Goal: Transaction & Acquisition: Book appointment/travel/reservation

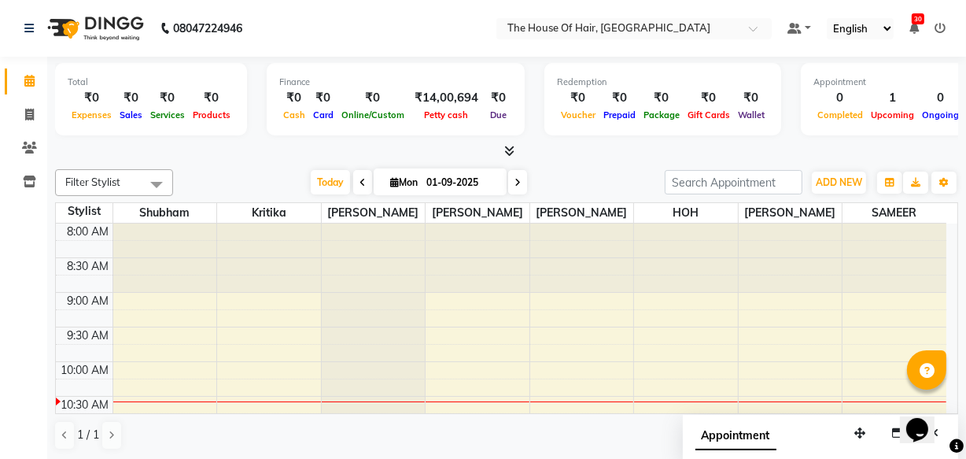
scroll to position [315, 0]
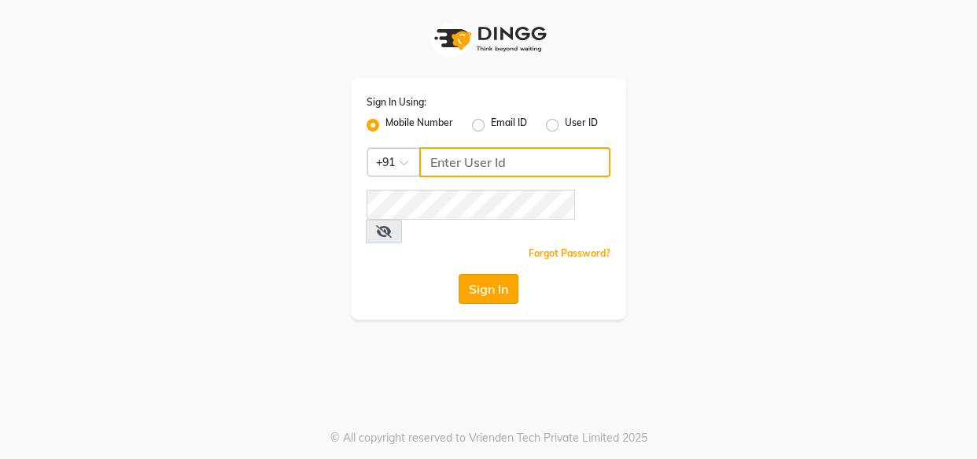
type input "8263956805"
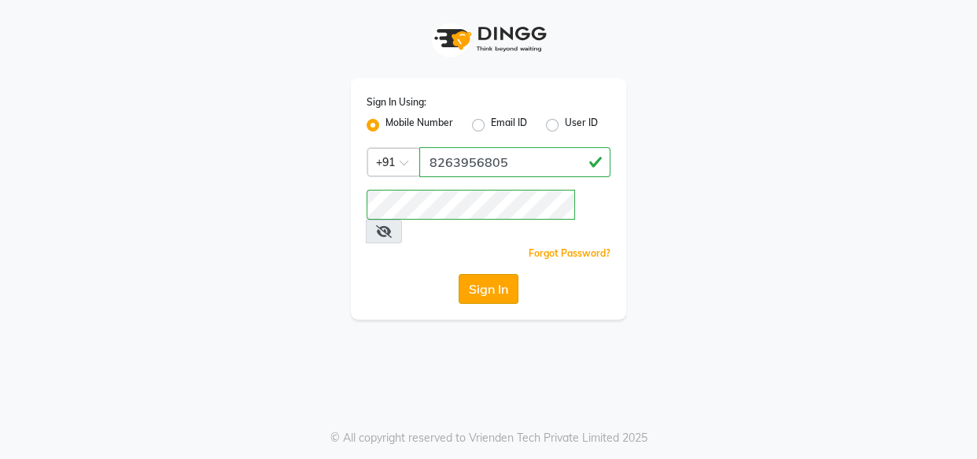
click at [487, 274] on button "Sign In" at bounding box center [489, 289] width 60 height 30
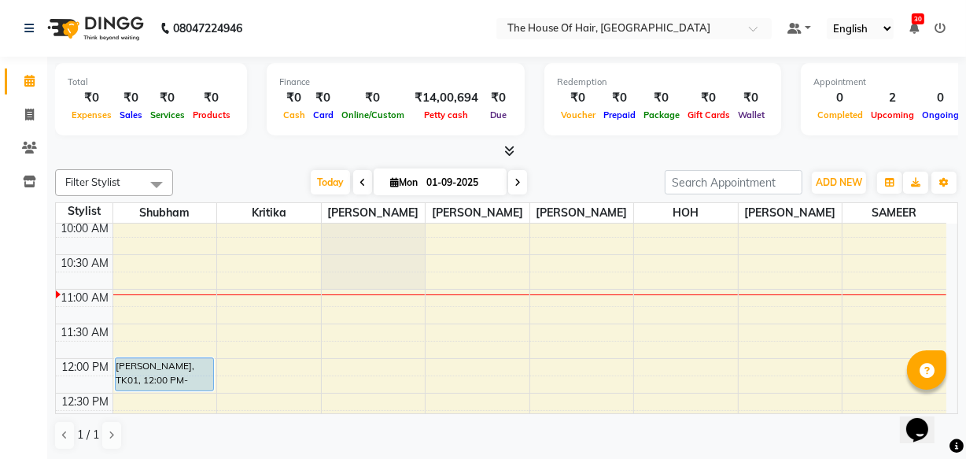
scroll to position [116, 0]
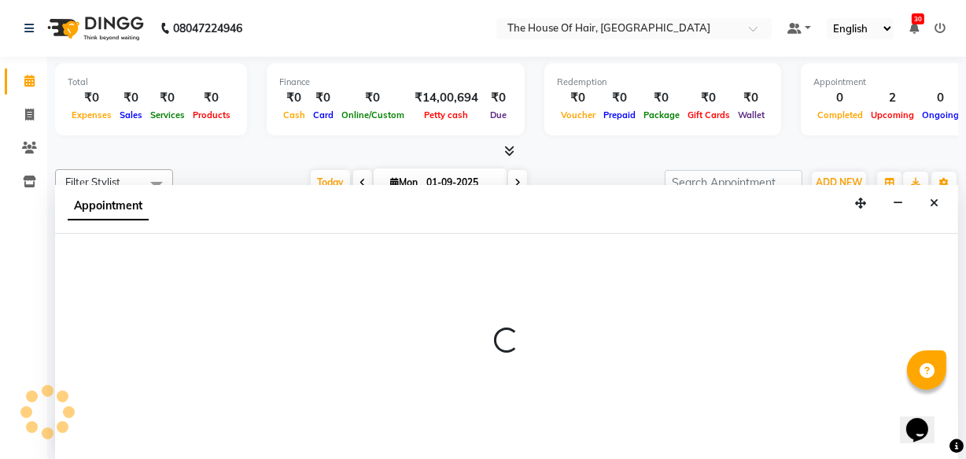
scroll to position [0, 0]
select select "64183"
select select "tentative"
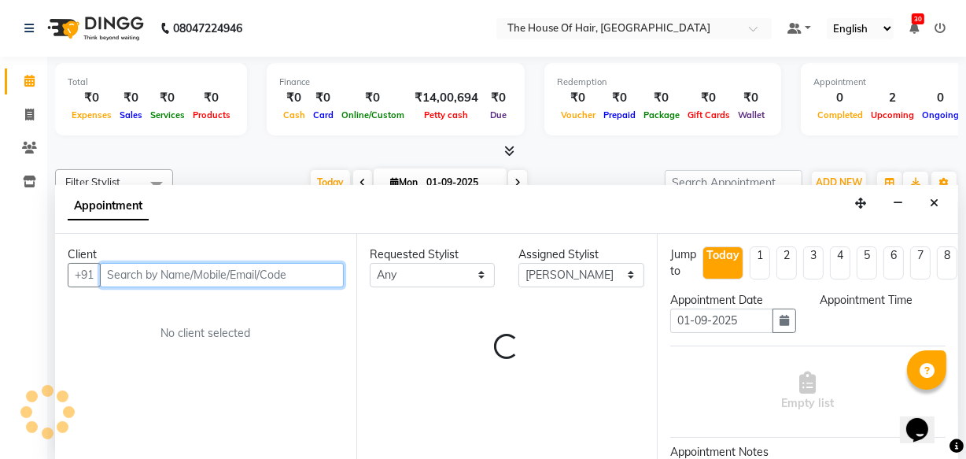
select select "705"
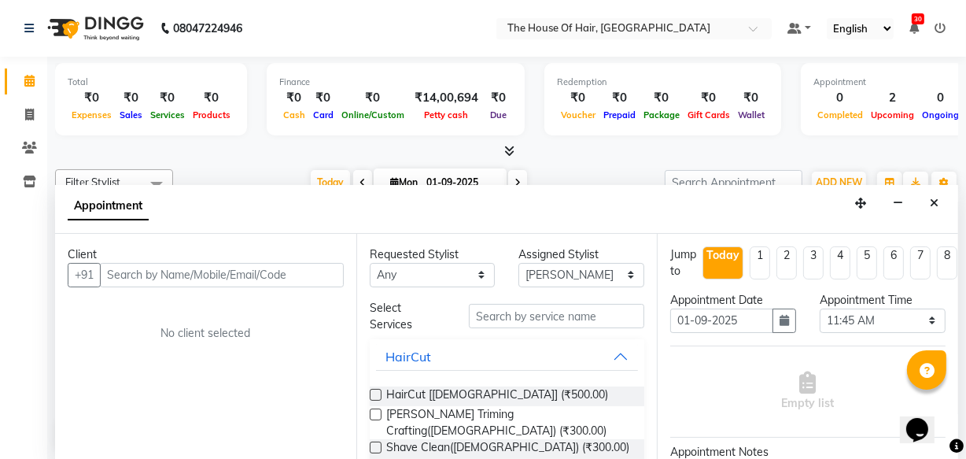
click at [949, 204] on div "Appointment" at bounding box center [506, 209] width 903 height 49
click at [935, 197] on icon "Close" at bounding box center [934, 202] width 9 height 11
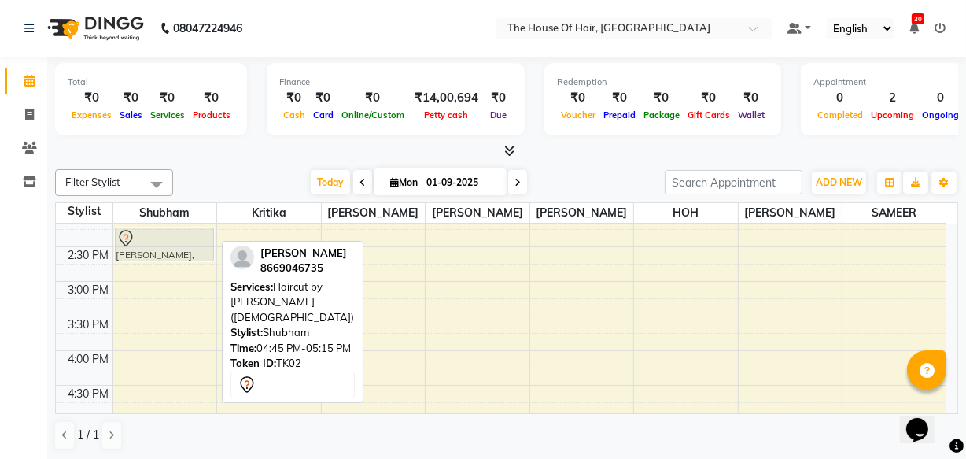
scroll to position [426, 0]
drag, startPoint x: 168, startPoint y: 326, endPoint x: 172, endPoint y: 276, distance: 49.7
click at [172, 276] on div "SOMESH KHEDKAR, TK01, 12:00 PM-12:30 PM, Haircut by Shubham (Male) Rakesh Adeka…" at bounding box center [165, 282] width 104 height 968
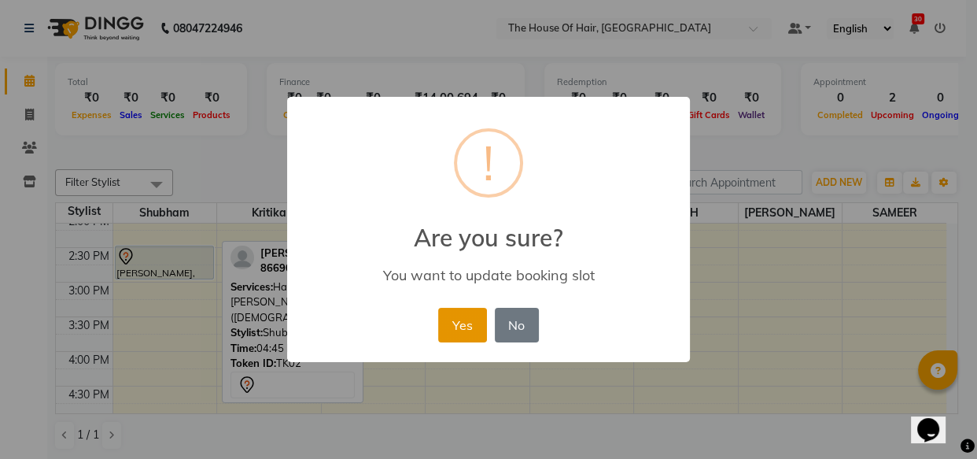
click at [453, 333] on button "Yes" at bounding box center [462, 325] width 48 height 35
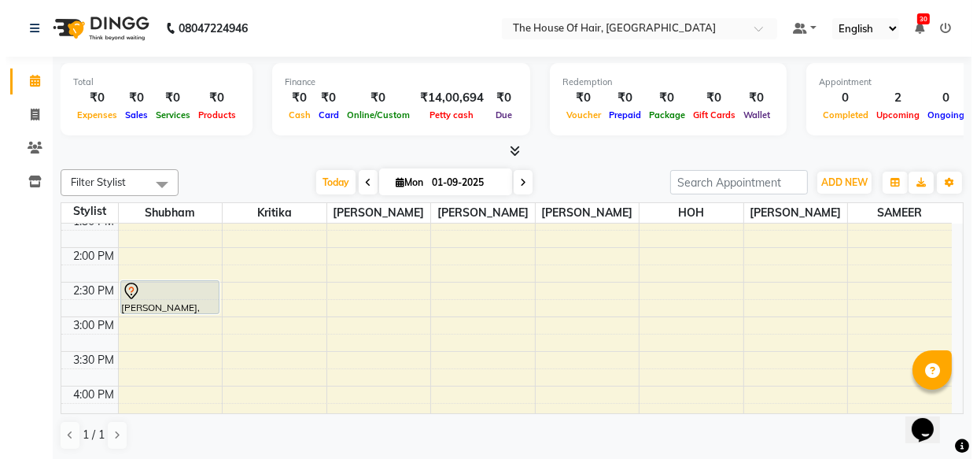
scroll to position [389, 0]
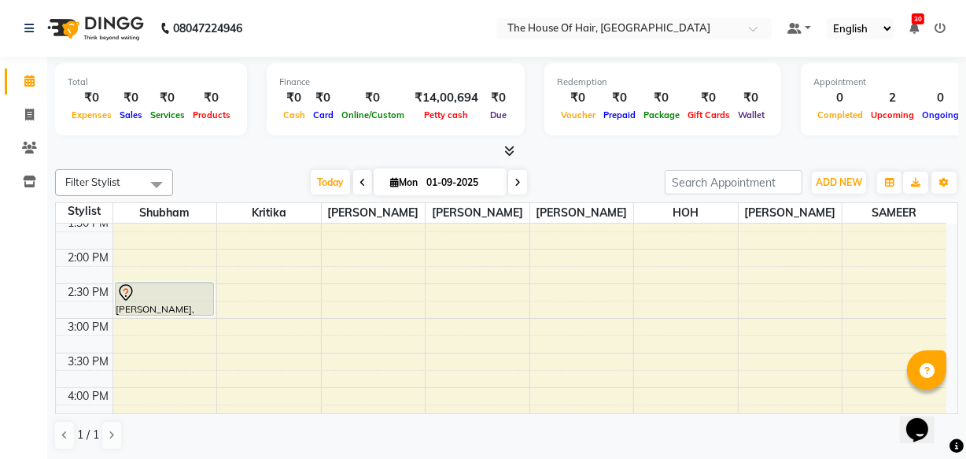
click at [651, 253] on div "8:00 AM 8:30 AM 9:00 AM 9:30 AM 10:00 AM 10:30 AM 11:00 AM 11:30 AM 12:00 PM 12…" at bounding box center [501, 318] width 890 height 968
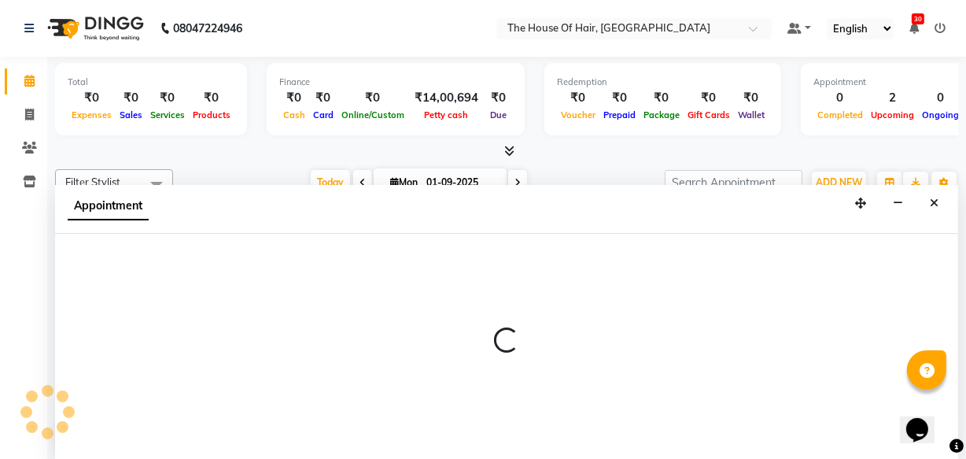
select select "80392"
select select "tentative"
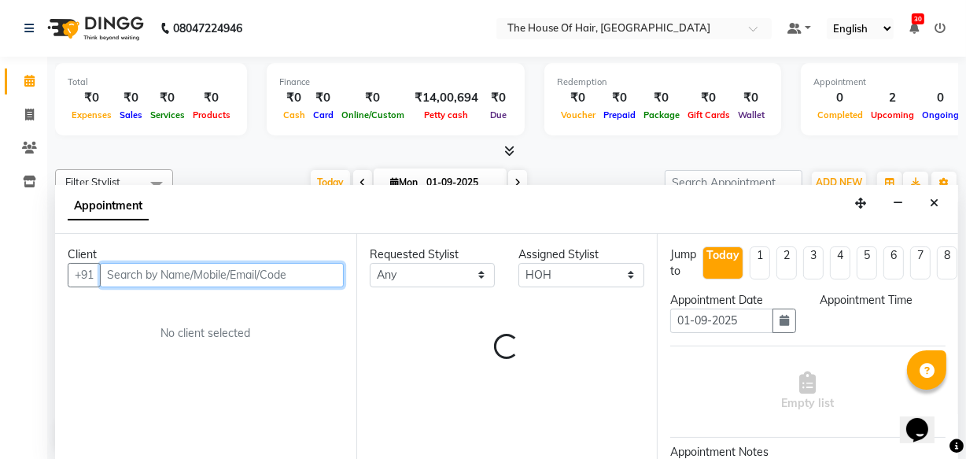
select select "840"
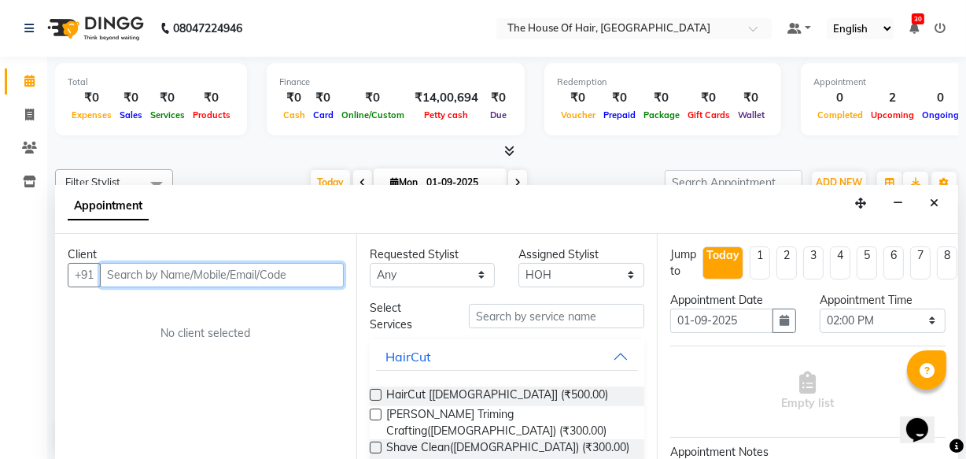
click at [135, 271] on input "text" at bounding box center [222, 275] width 244 height 24
type input "6204650033"
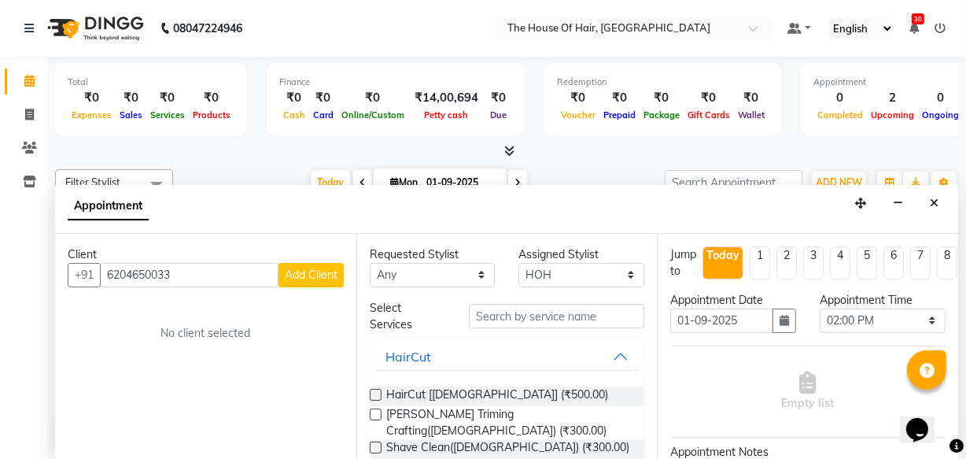
click at [315, 270] on span "Add Client" at bounding box center [311, 274] width 53 height 14
select select "22"
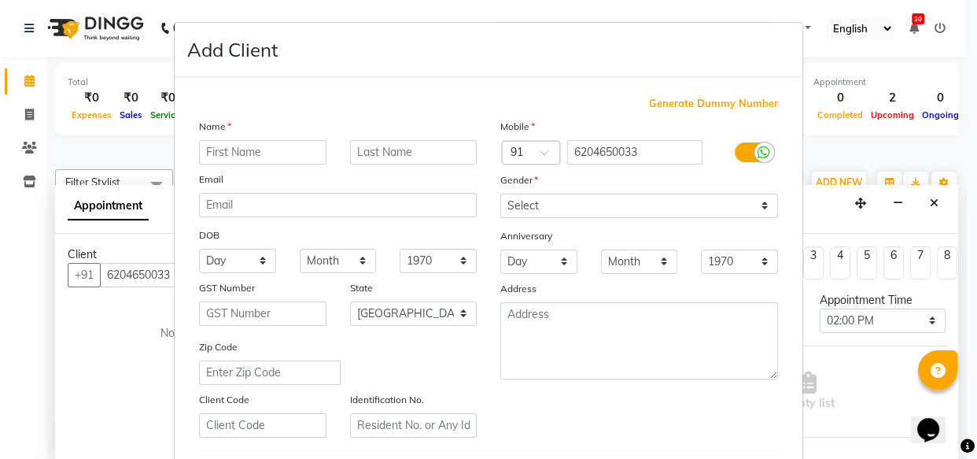
click at [206, 155] on input "text" at bounding box center [262, 152] width 127 height 24
type input "shiyash"
click at [397, 157] on input "text" at bounding box center [413, 152] width 127 height 24
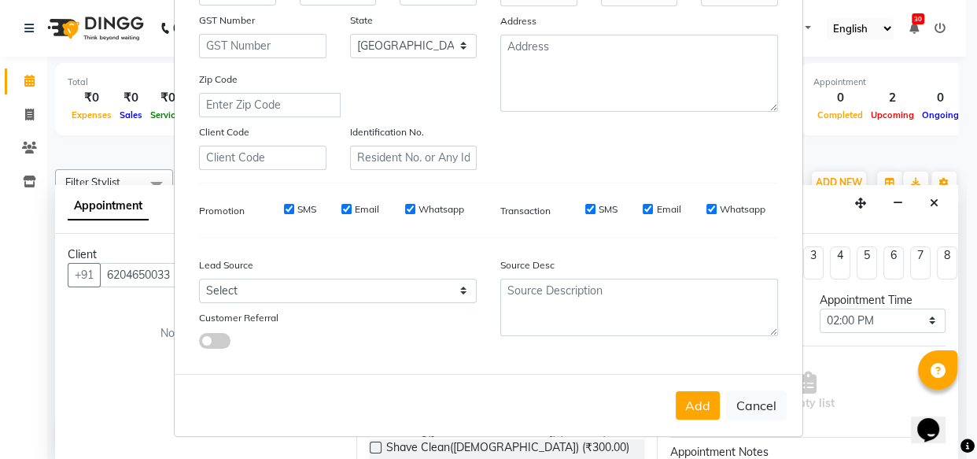
scroll to position [272, 0]
type input "."
click at [691, 407] on button "Add" at bounding box center [698, 405] width 44 height 28
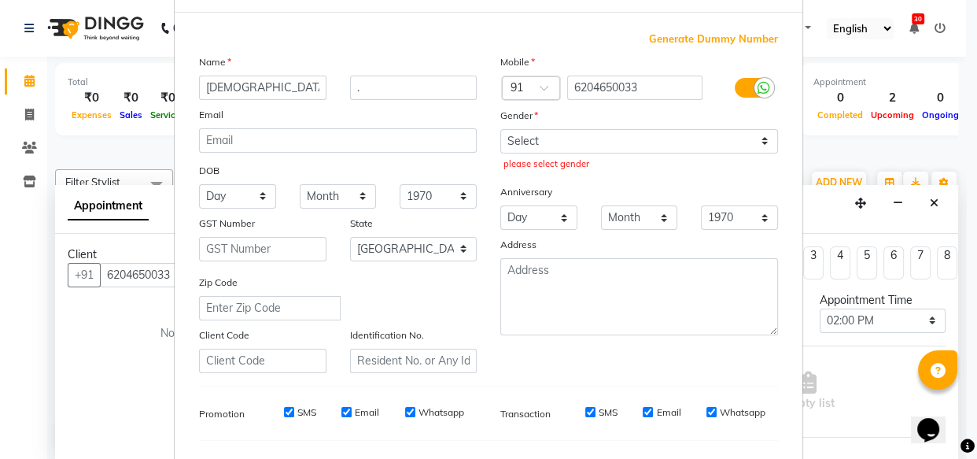
scroll to position [55, 0]
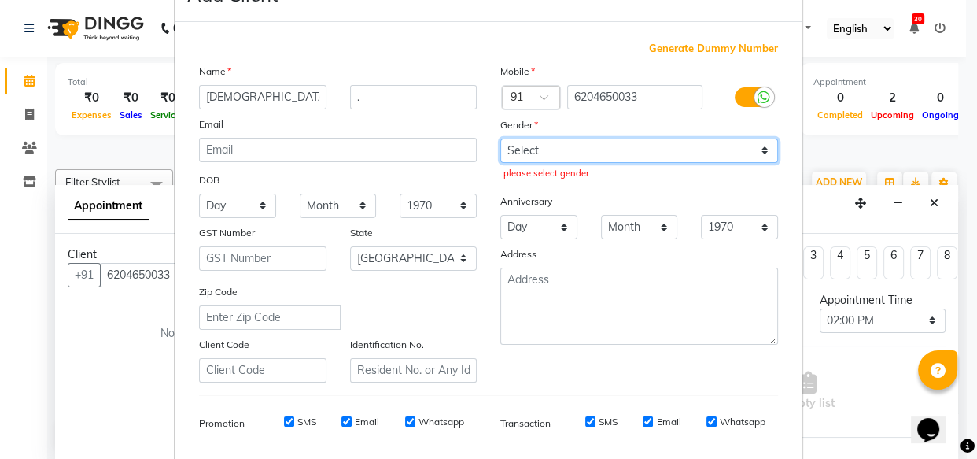
click at [520, 150] on select "Select Male Female Other Prefer Not To Say" at bounding box center [639, 150] width 278 height 24
select select "male"
click at [500, 138] on select "Select Male Female Other Prefer Not To Say" at bounding box center [639, 150] width 278 height 24
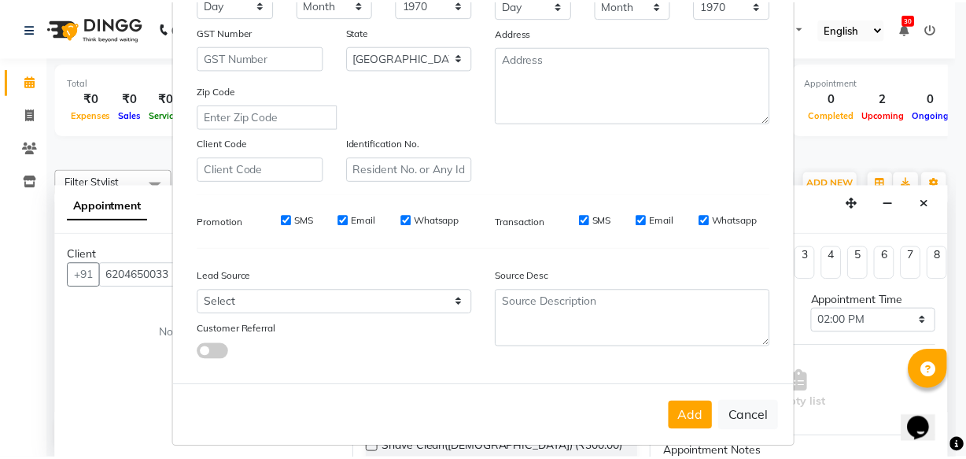
scroll to position [272, 0]
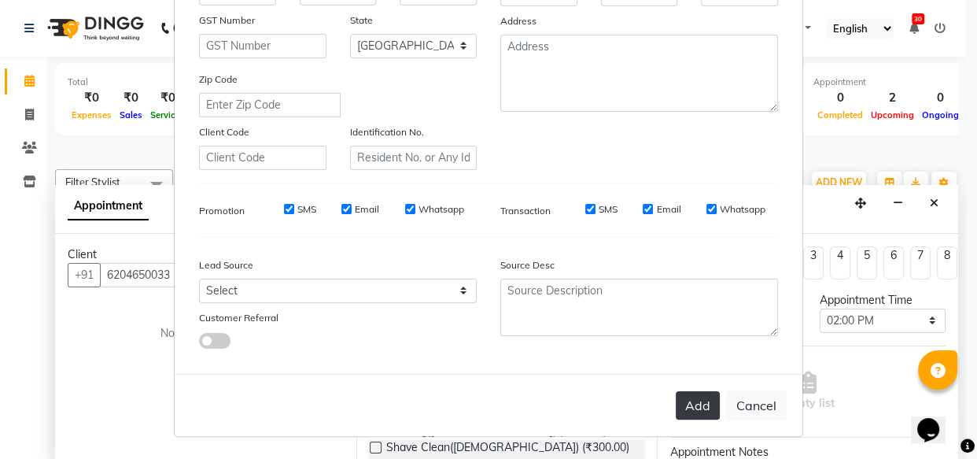
click at [691, 407] on button "Add" at bounding box center [698, 405] width 44 height 28
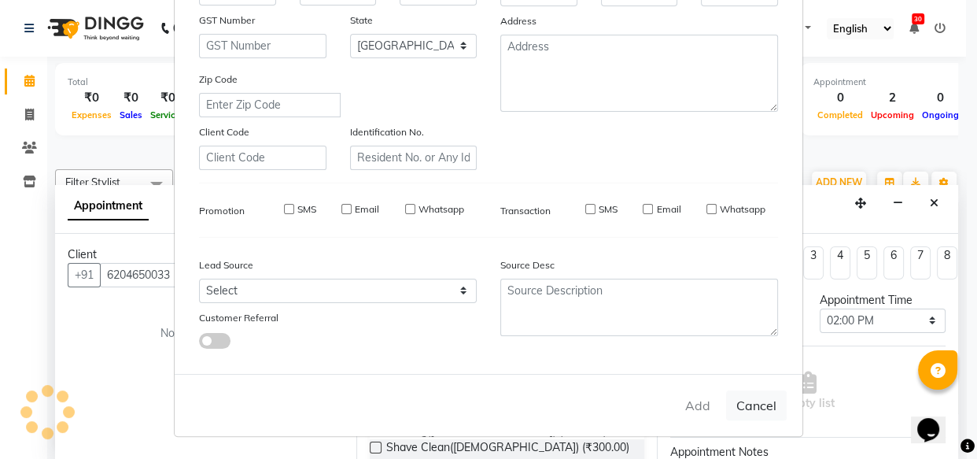
select select
select select "null"
select select
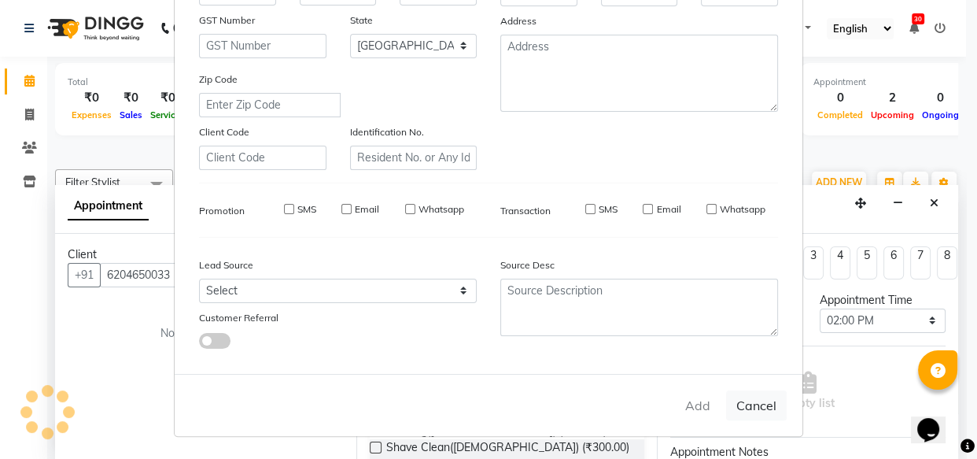
select select
checkbox input "false"
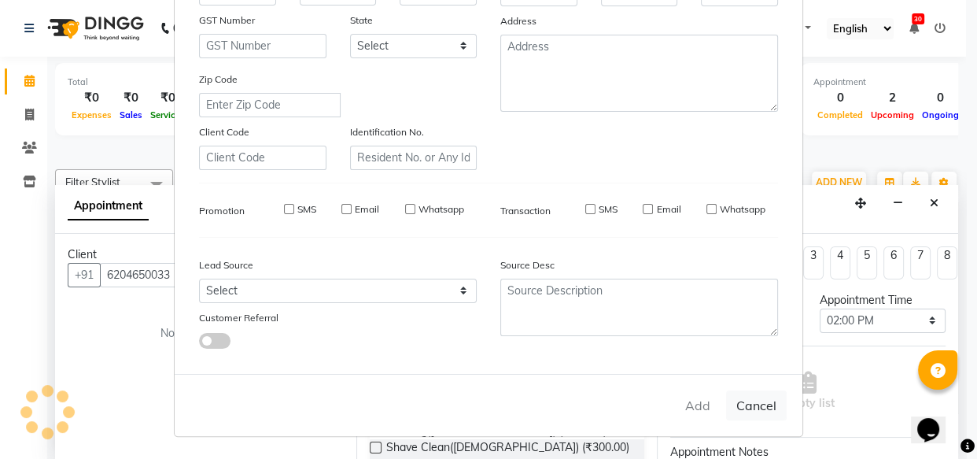
checkbox input "false"
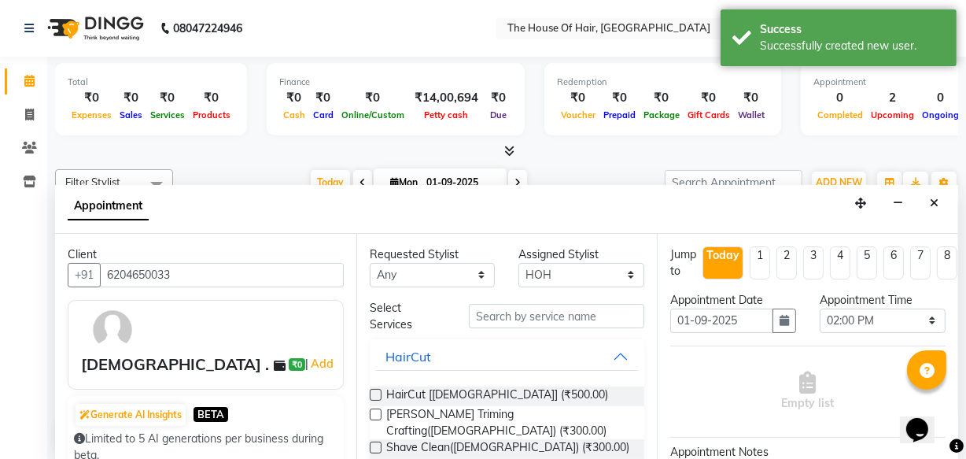
click at [372, 393] on label at bounding box center [376, 395] width 12 height 12
click at [372, 393] on input "checkbox" at bounding box center [375, 396] width 10 height 10
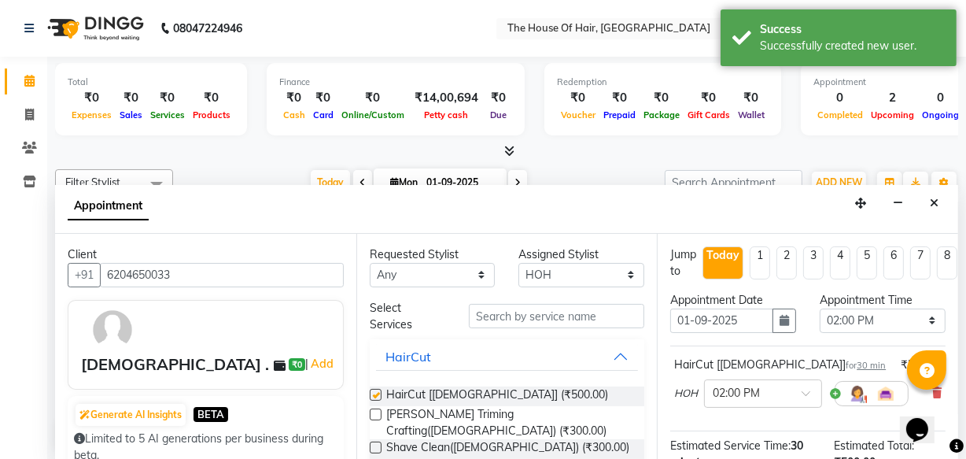
checkbox input "false"
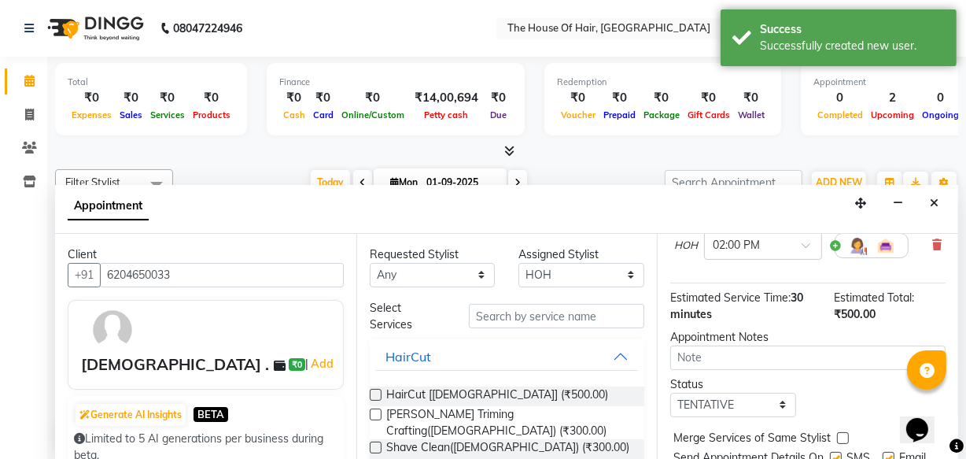
scroll to position [227, 0]
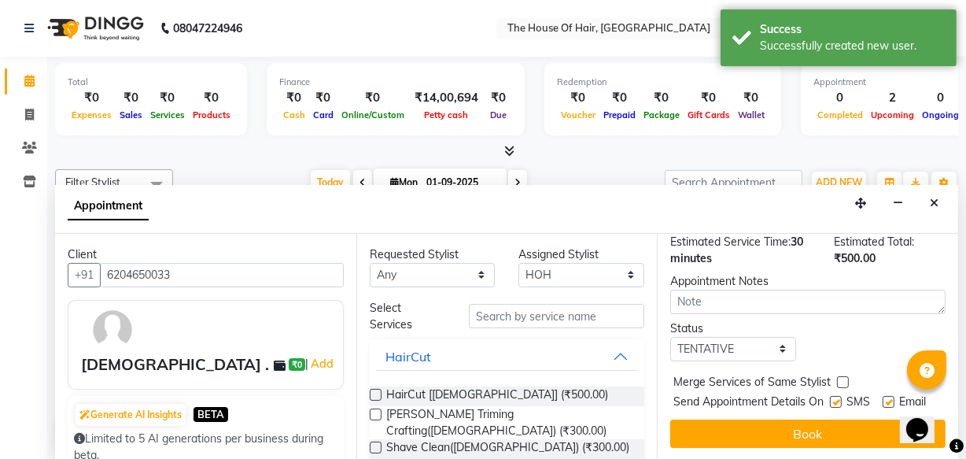
click at [839, 376] on label at bounding box center [843, 382] width 12 height 12
click at [839, 378] on input "checkbox" at bounding box center [842, 383] width 10 height 10
checkbox input "true"
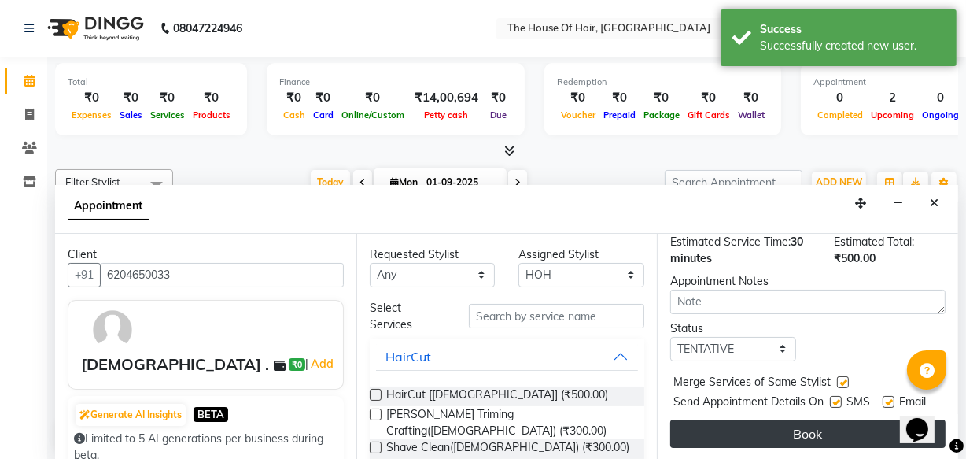
click at [803, 420] on button "Book" at bounding box center [807, 433] width 275 height 28
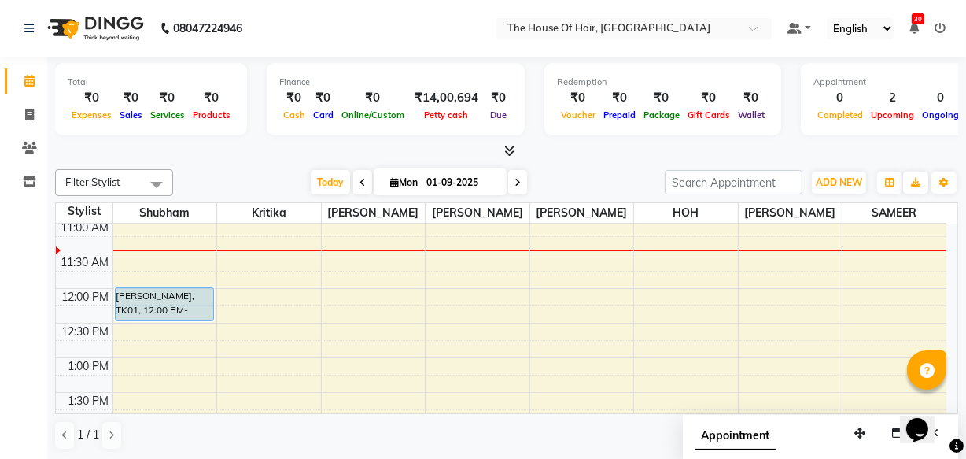
scroll to position [212, 0]
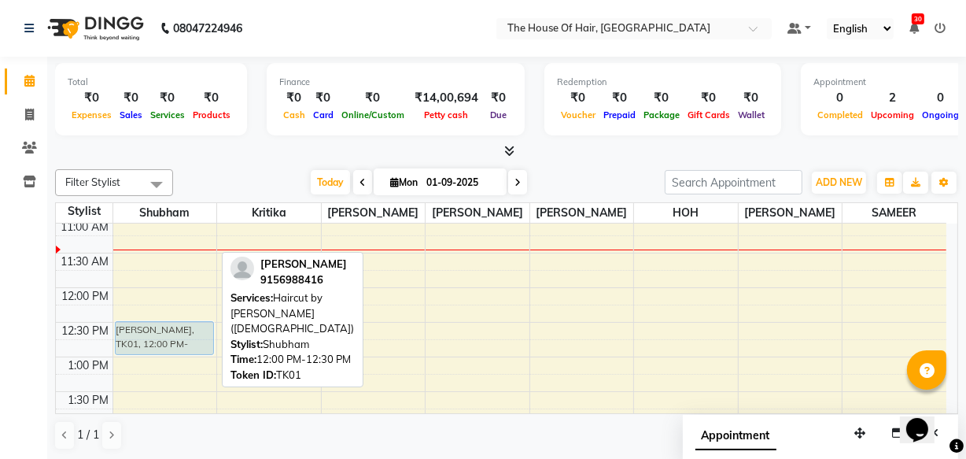
drag, startPoint x: 154, startPoint y: 292, endPoint x: 160, endPoint y: 323, distance: 31.9
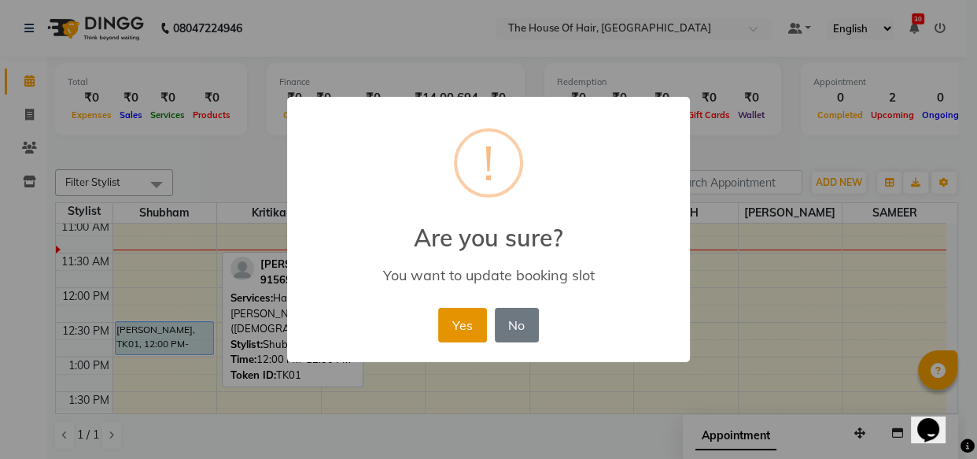
click at [471, 334] on button "Yes" at bounding box center [462, 325] width 48 height 35
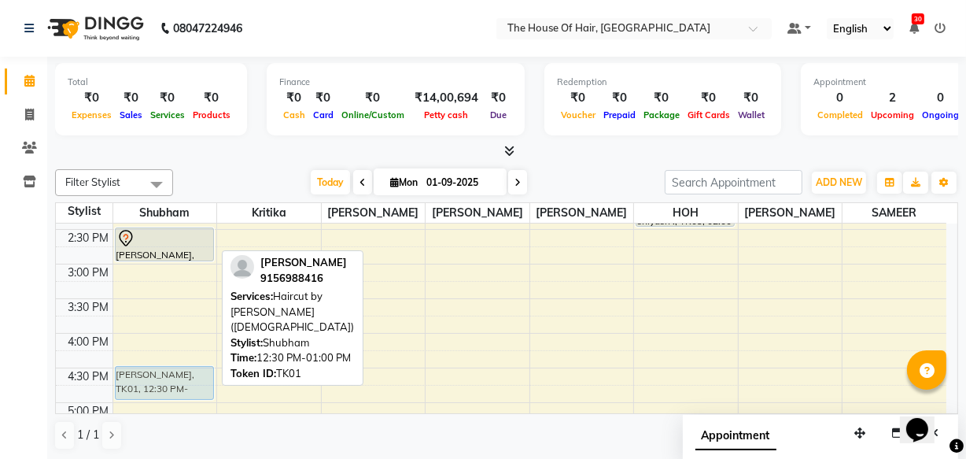
scroll to position [446, 0]
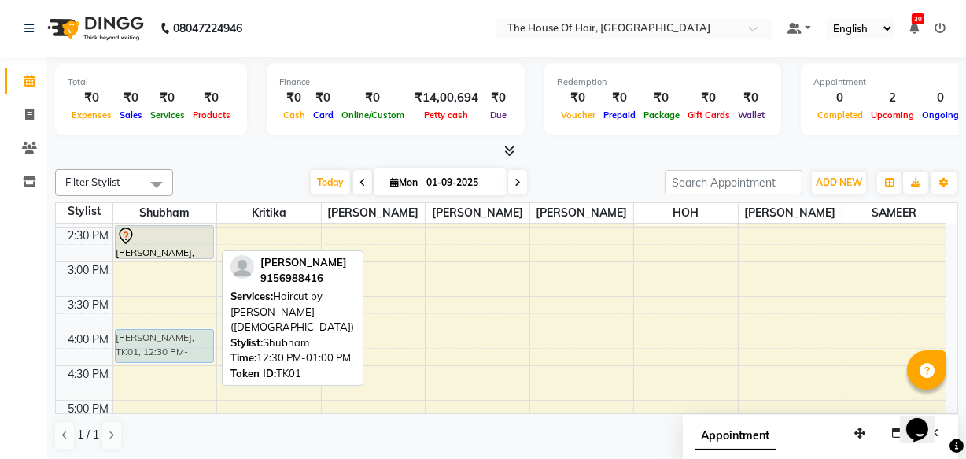
drag, startPoint x: 168, startPoint y: 239, endPoint x: 186, endPoint y: 348, distance: 110.1
click at [186, 348] on div "SOMESH KHEDKAR, TK01, 12:30 PM-01:00 PM, Haircut by Shubham (Male) Rakesh Adeka…" at bounding box center [165, 261] width 104 height 968
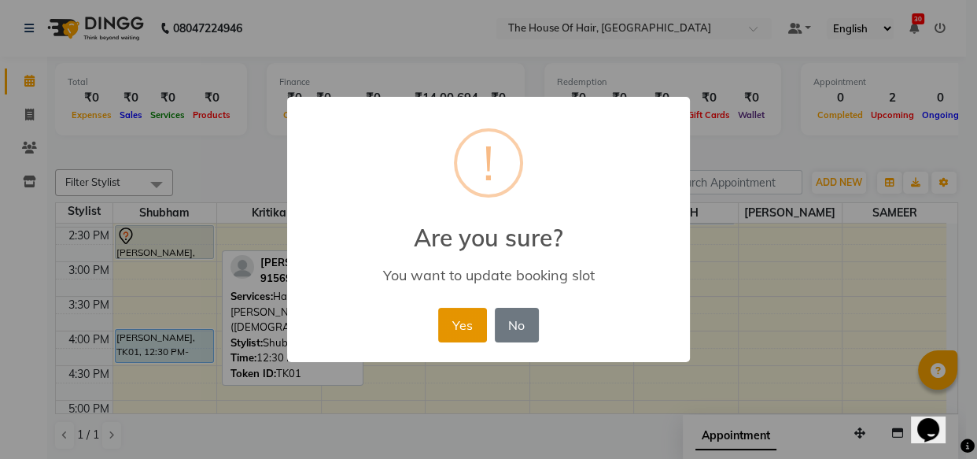
click at [467, 325] on button "Yes" at bounding box center [462, 325] width 48 height 35
